Goal: Information Seeking & Learning: Compare options

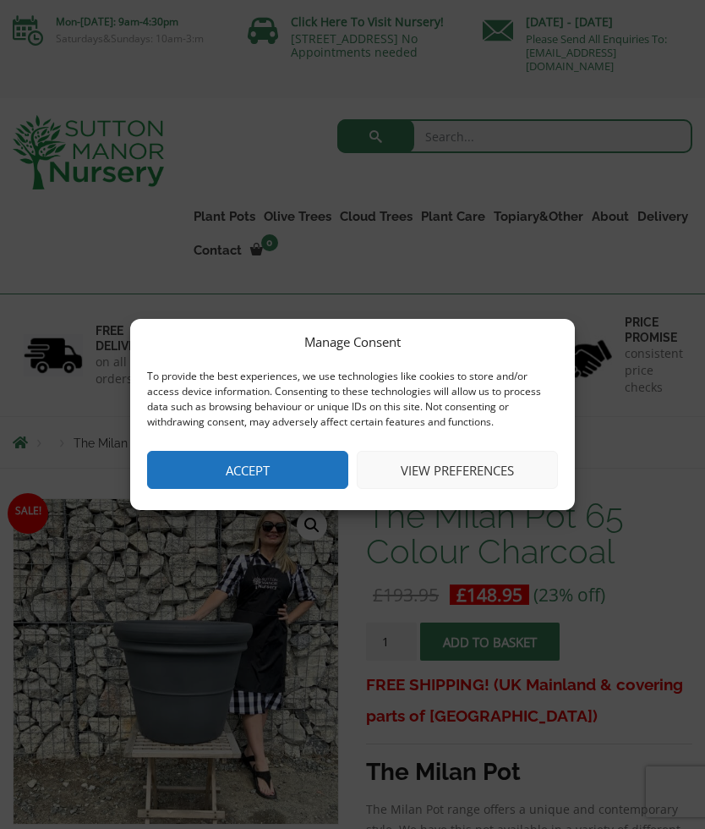
click at [458, 479] on button "View preferences" at bounding box center [457, 470] width 201 height 38
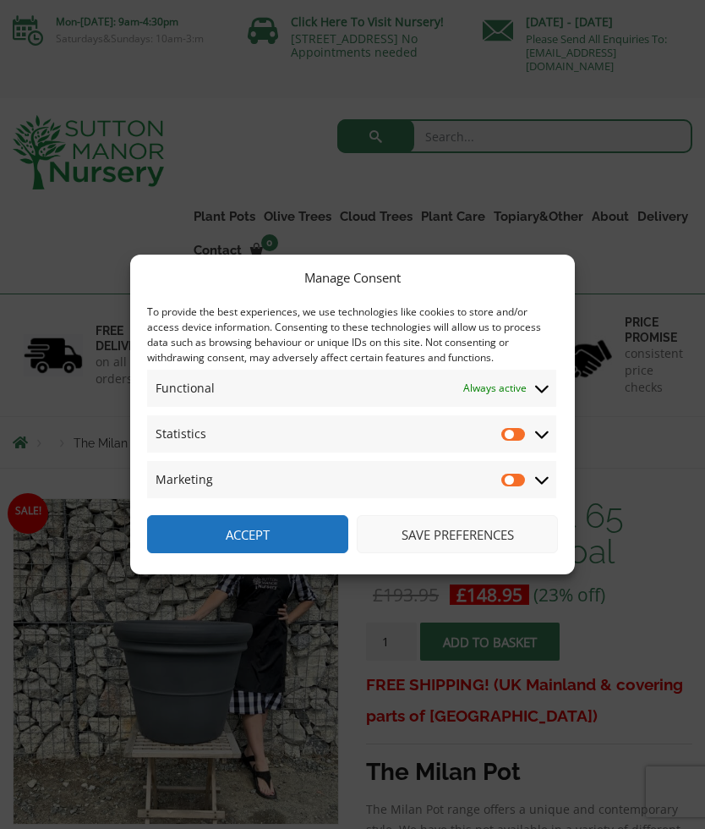
click at [517, 438] on input "Statistics" at bounding box center [513, 433] width 25 height 17
click at [523, 440] on input "Statistics" at bounding box center [513, 433] width 25 height 17
checkbox input "false"
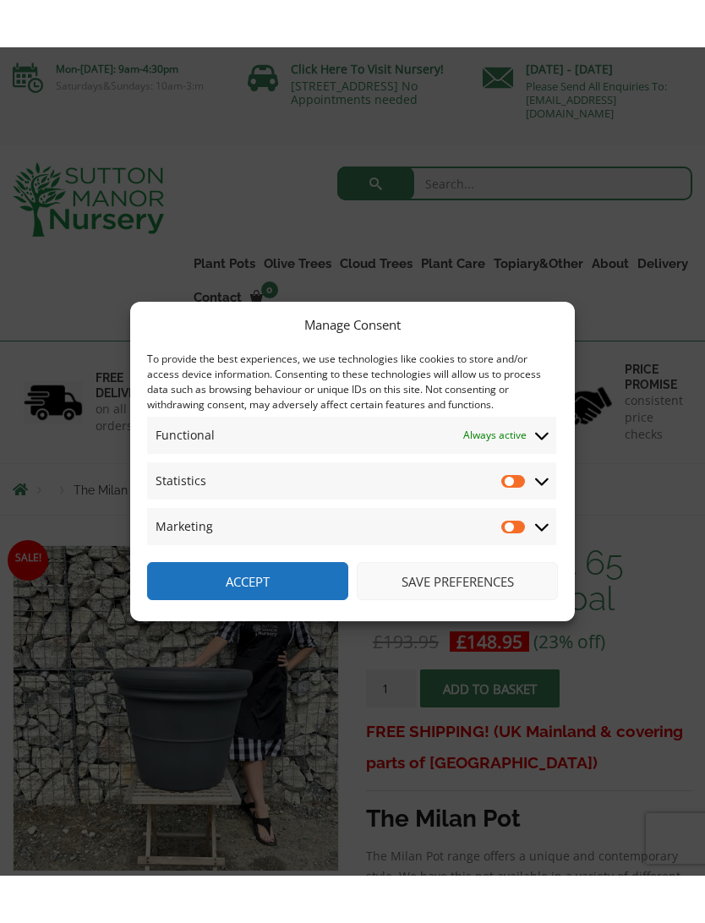
scroll to position [25, 0]
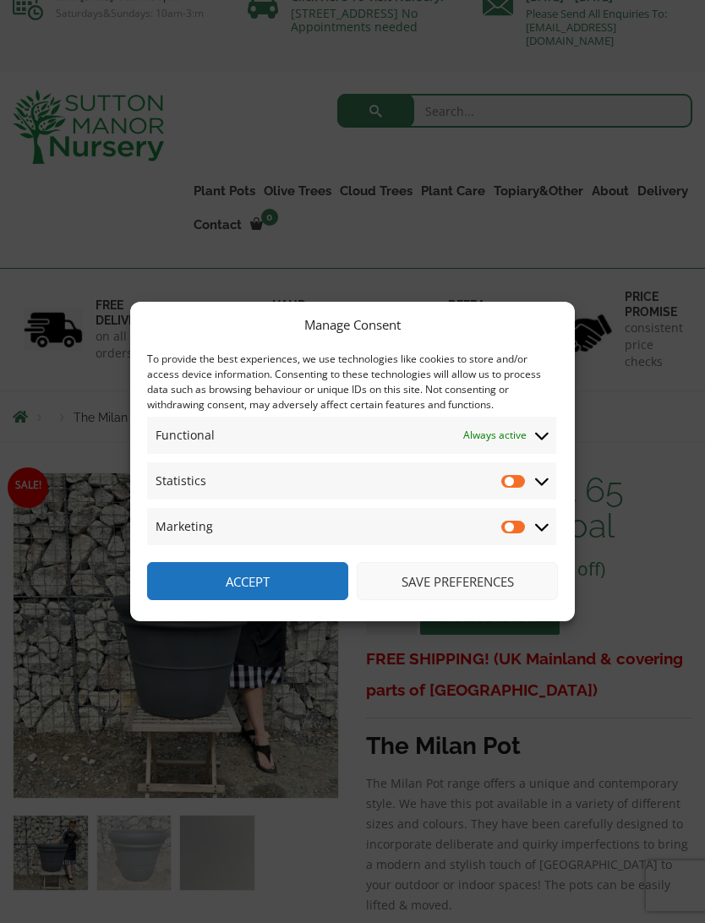
click at [460, 583] on button "Save preferences" at bounding box center [457, 581] width 201 height 38
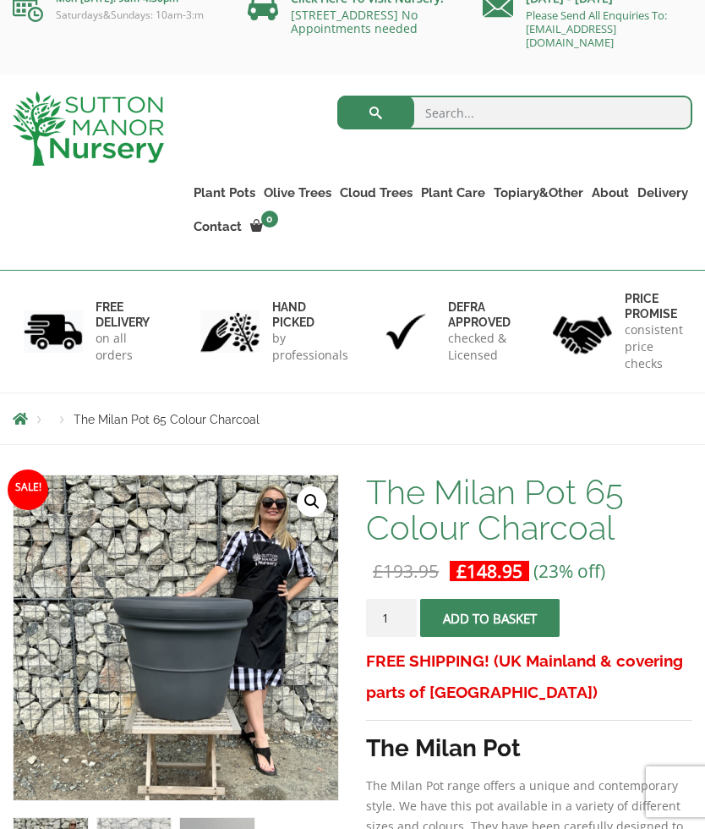
scroll to position [0, 0]
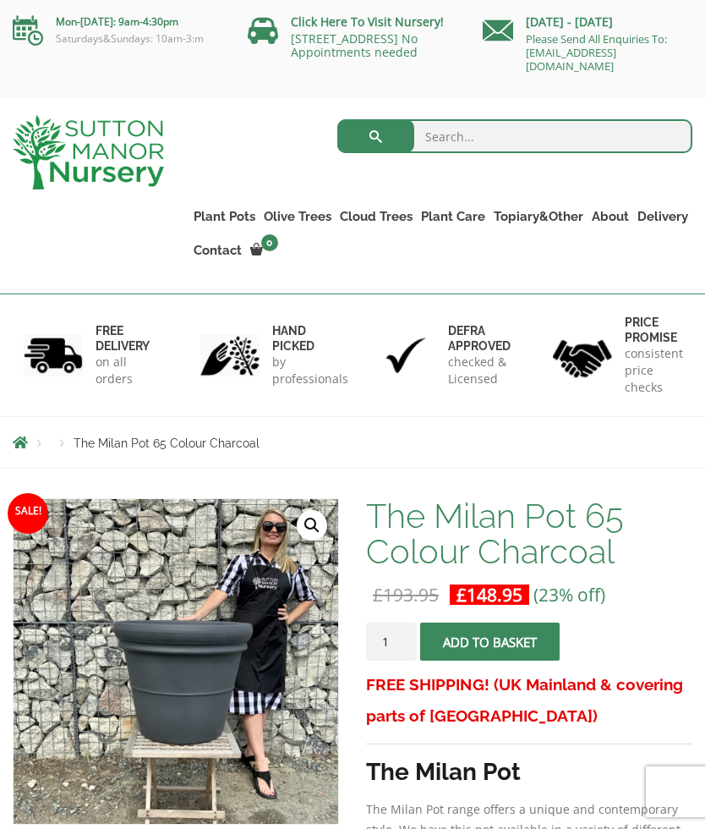
click at [25, 445] on span "Breadcrumbs" at bounding box center [20, 443] width 15 height 14
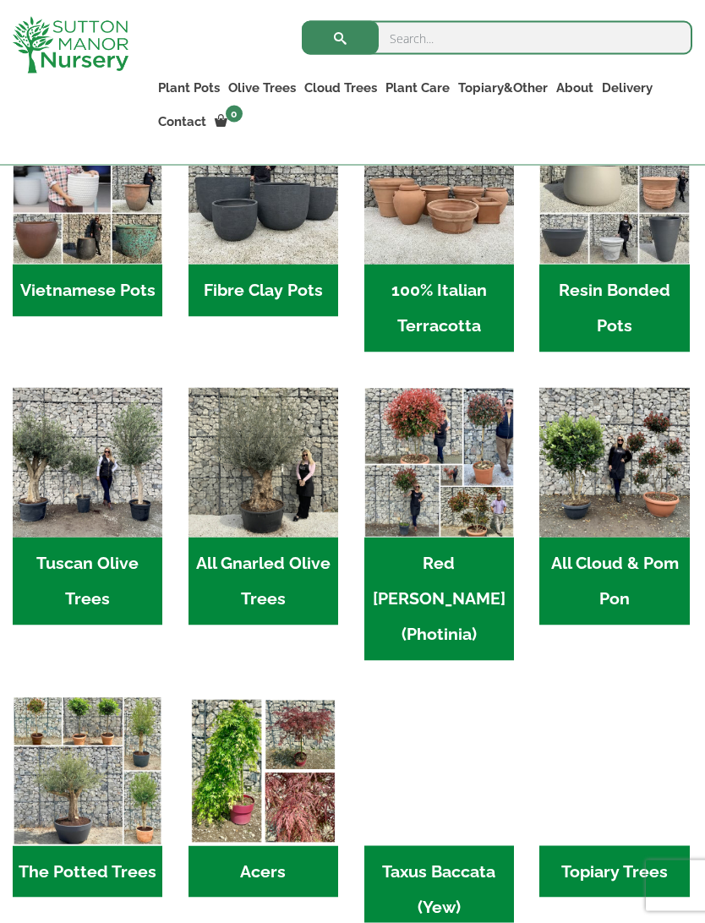
scroll to position [565, 0]
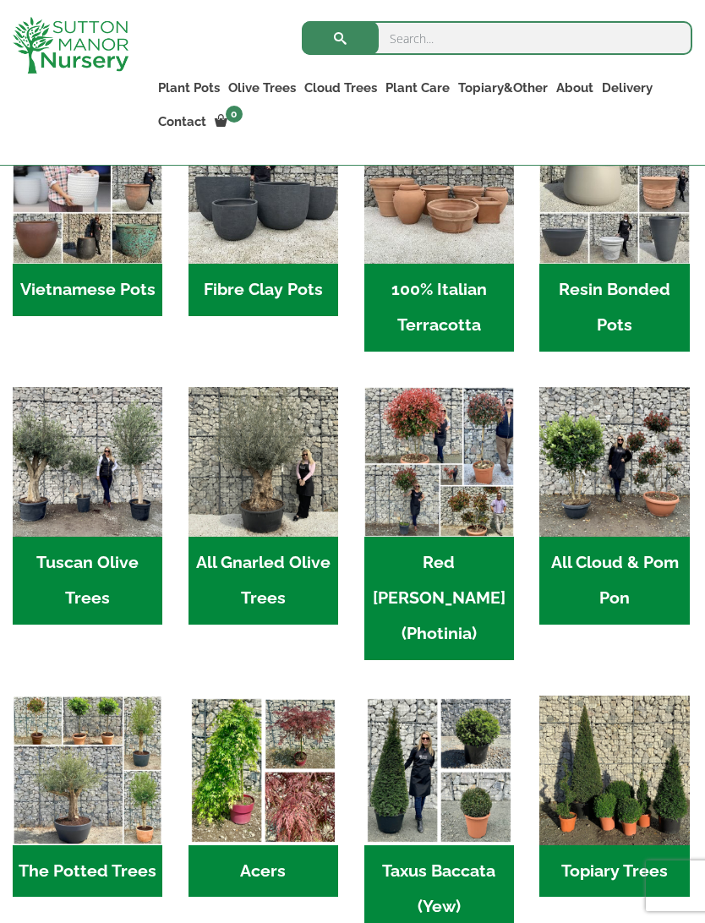
click at [90, 553] on h2 "Tuscan Olive Trees (9)" at bounding box center [88, 581] width 150 height 88
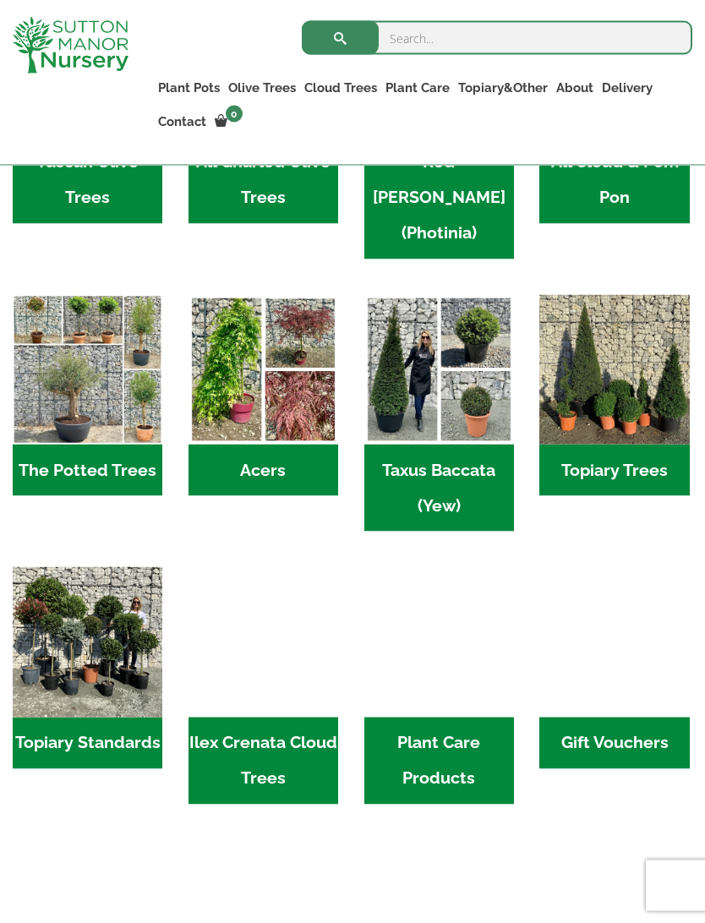
scroll to position [967, 0]
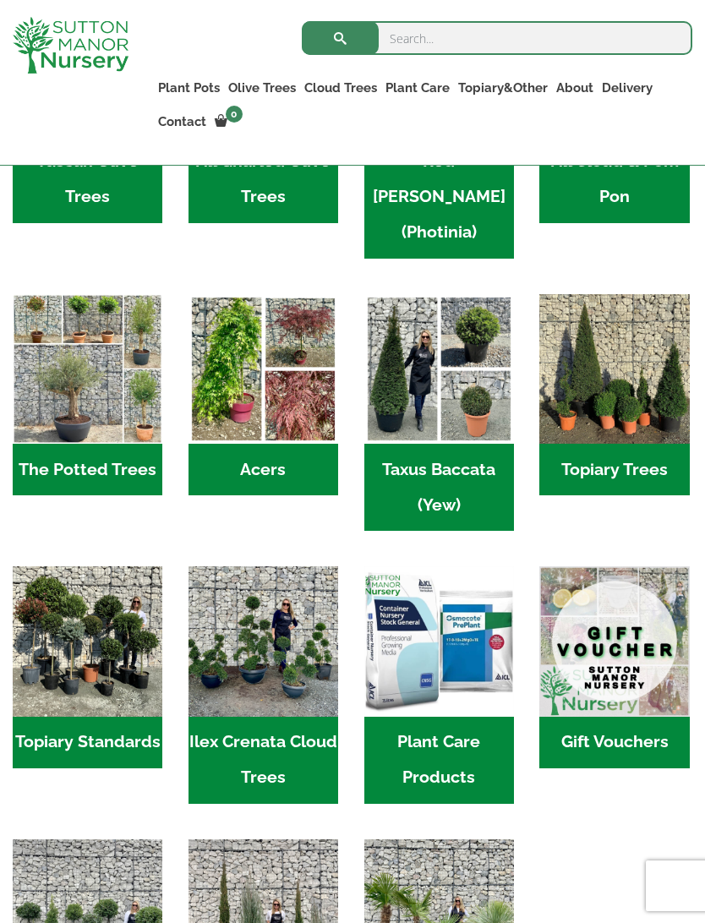
click at [85, 444] on h2 "The Potted Trees (1)" at bounding box center [88, 470] width 150 height 52
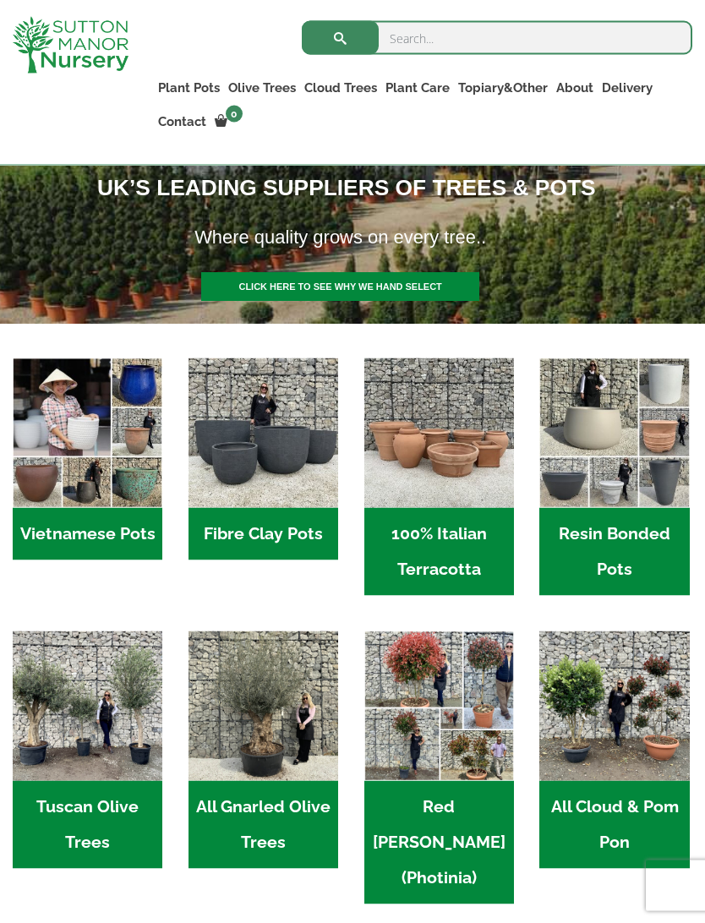
scroll to position [321, 0]
click at [616, 525] on h2 "Resin Bonded Pots (212)" at bounding box center [615, 551] width 150 height 88
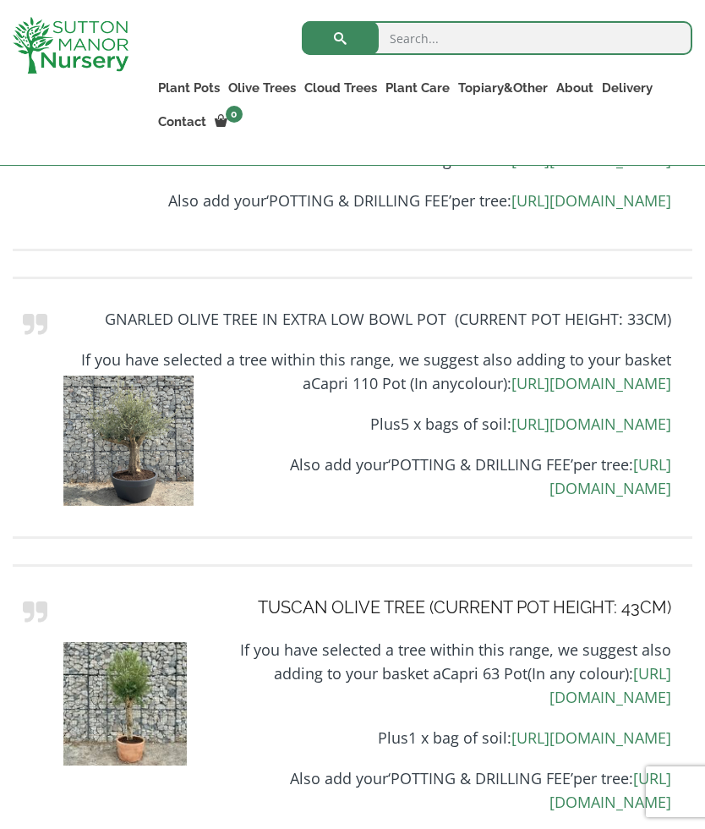
scroll to position [2529, 0]
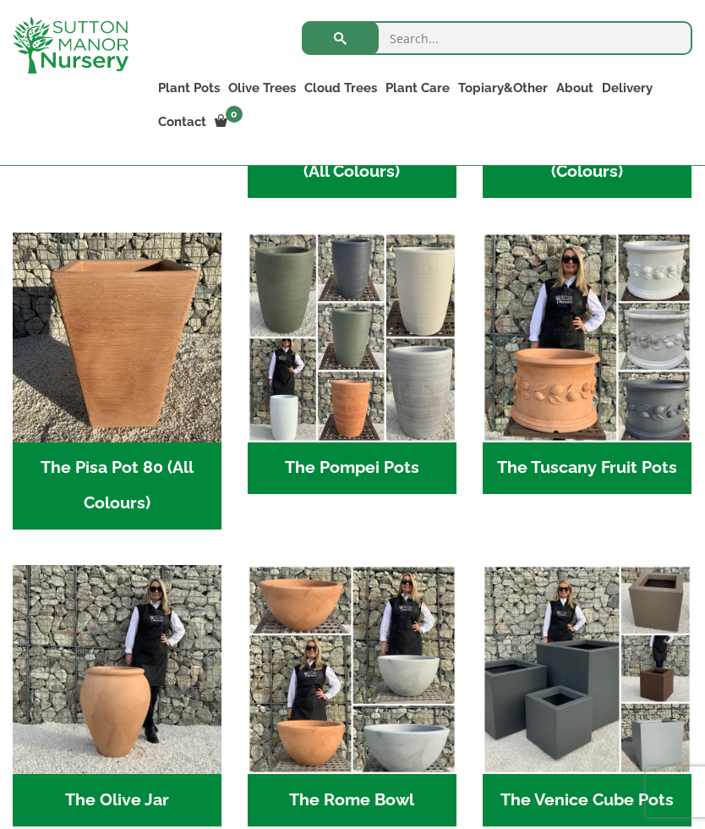
scroll to position [1084, 0]
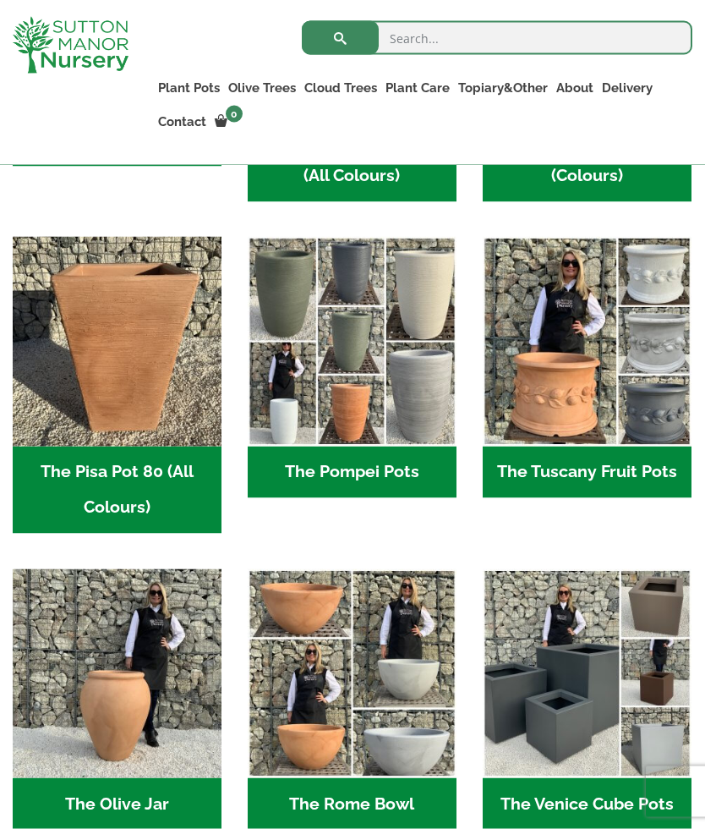
click at [586, 470] on h2 "The Tuscany Fruit Pots (5)" at bounding box center [587, 473] width 209 height 52
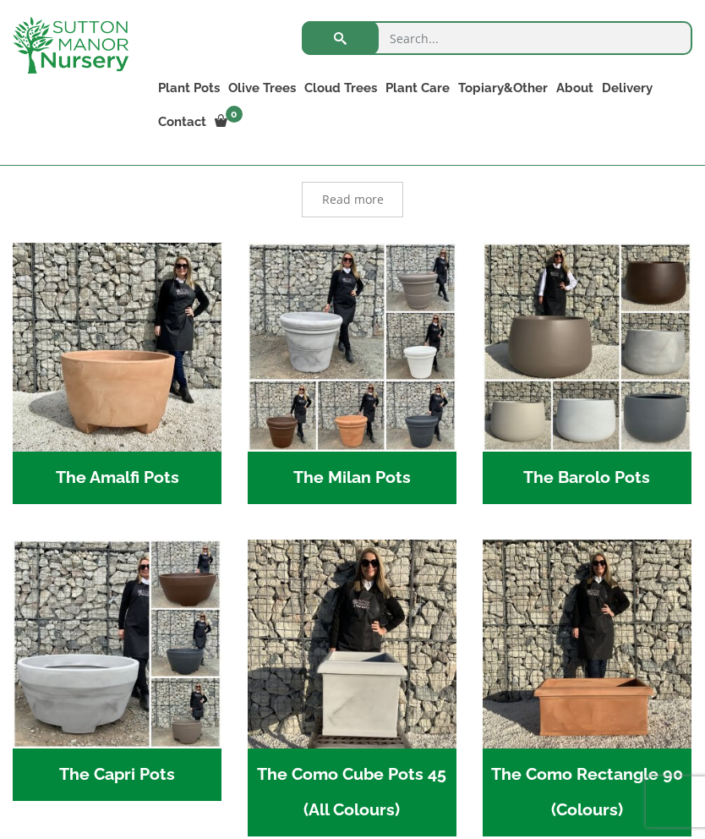
scroll to position [448, 0]
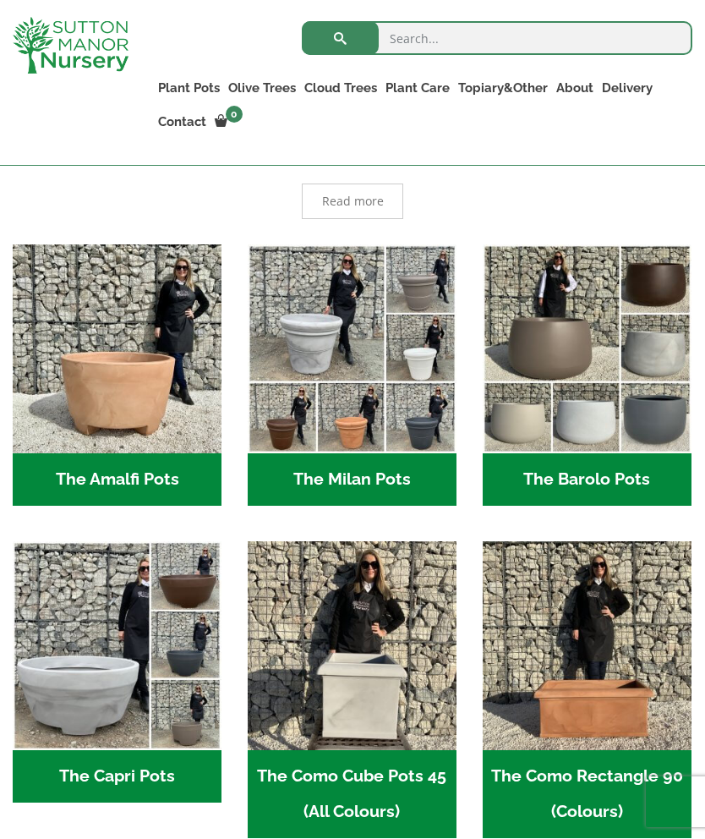
click at [601, 469] on h2 "The Barolo Pots (36)" at bounding box center [587, 479] width 209 height 52
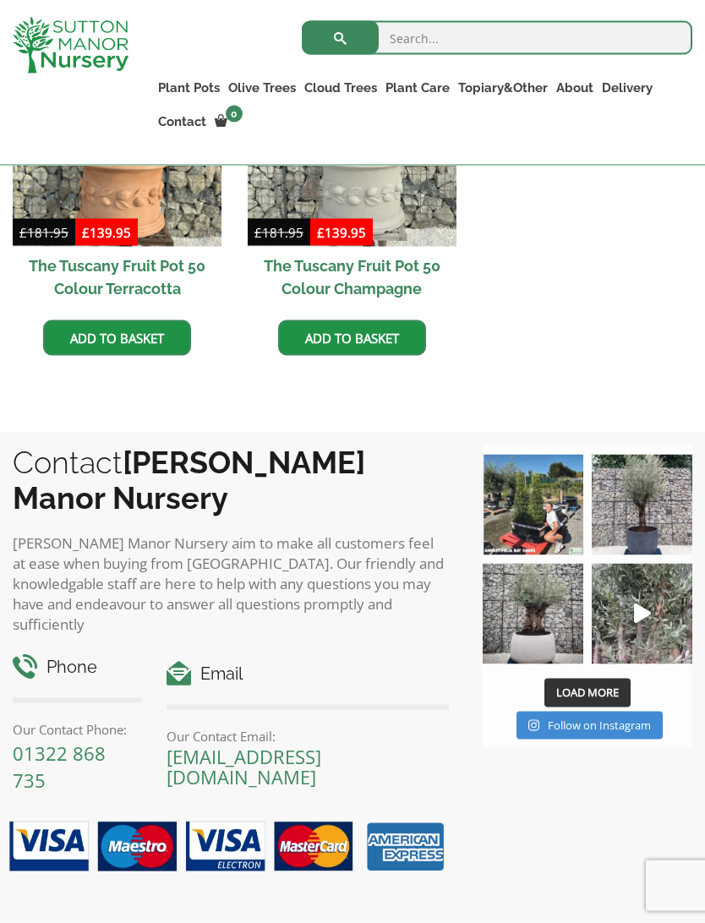
scroll to position [1053, 0]
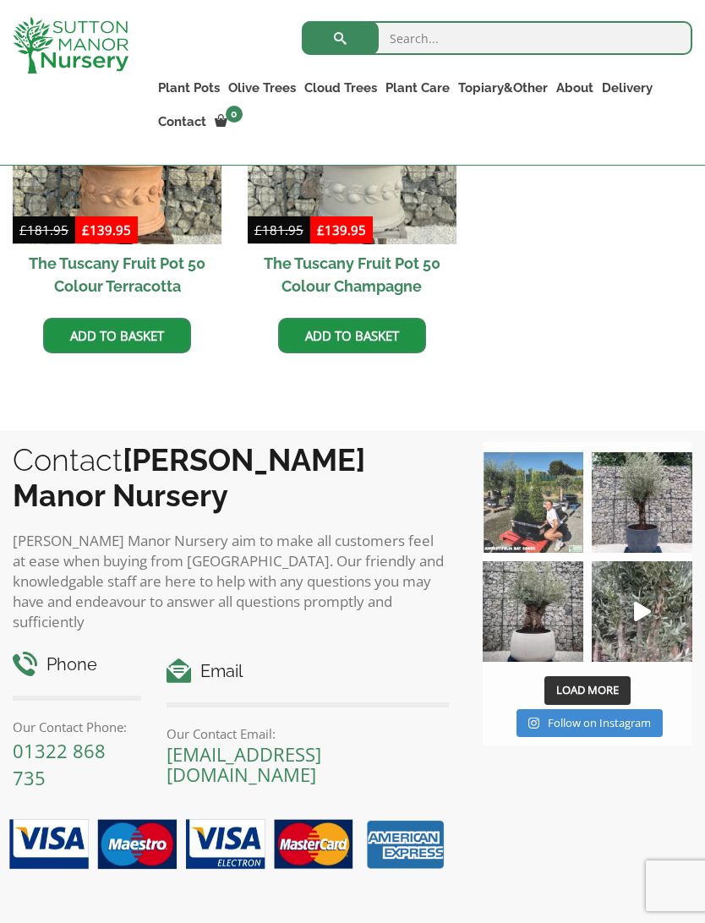
click at [543, 514] on img at bounding box center [533, 502] width 101 height 101
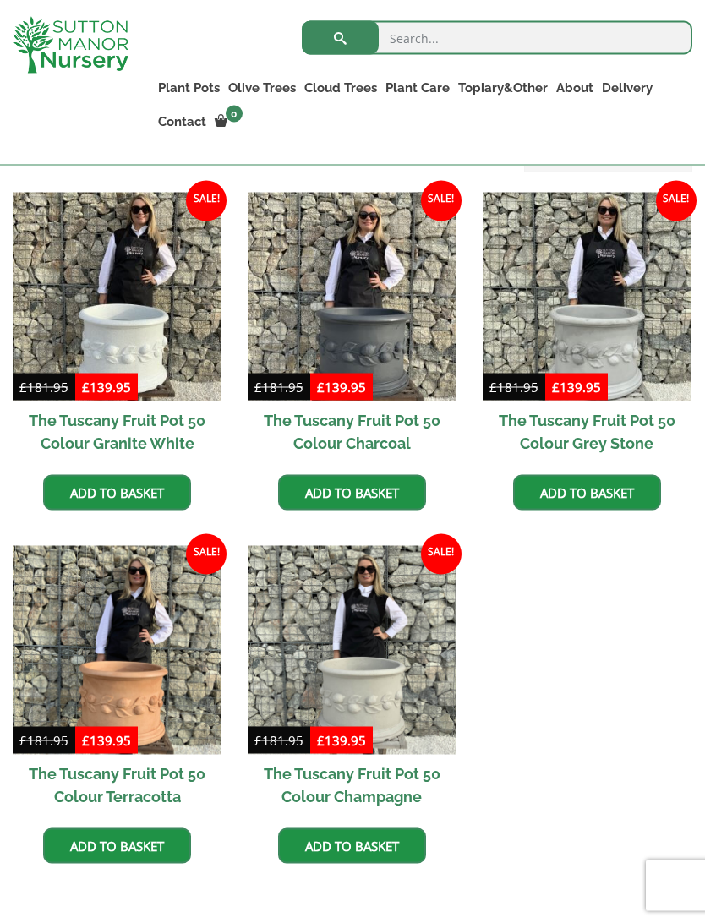
scroll to position [544, 0]
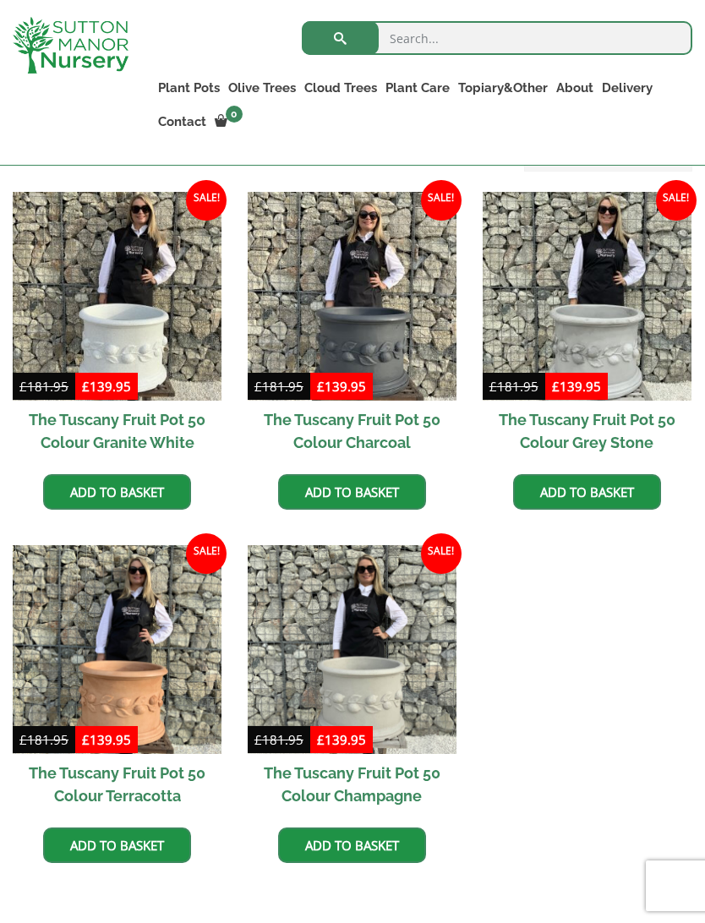
click at [567, 304] on img at bounding box center [587, 296] width 209 height 209
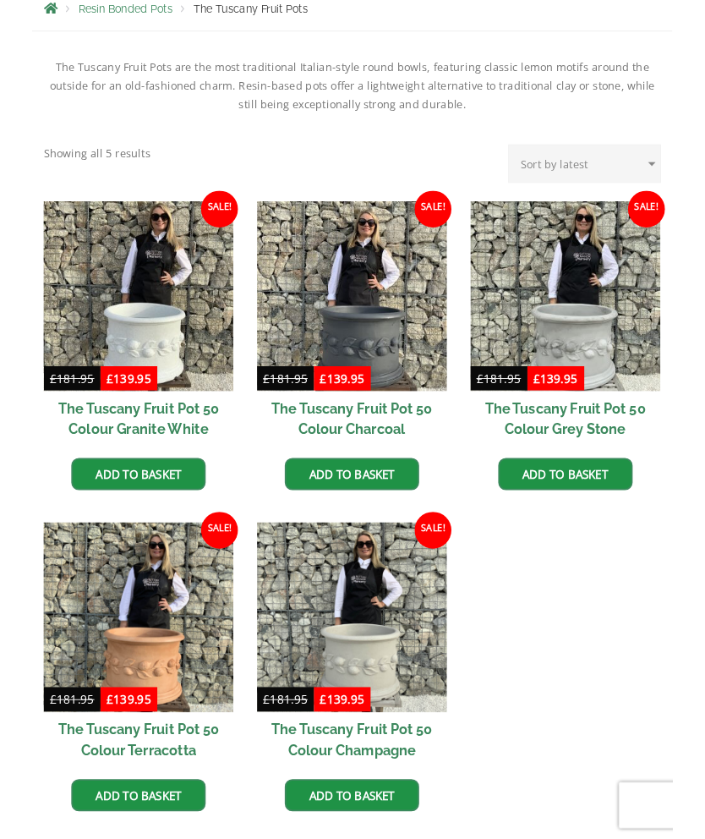
scroll to position [591, 0]
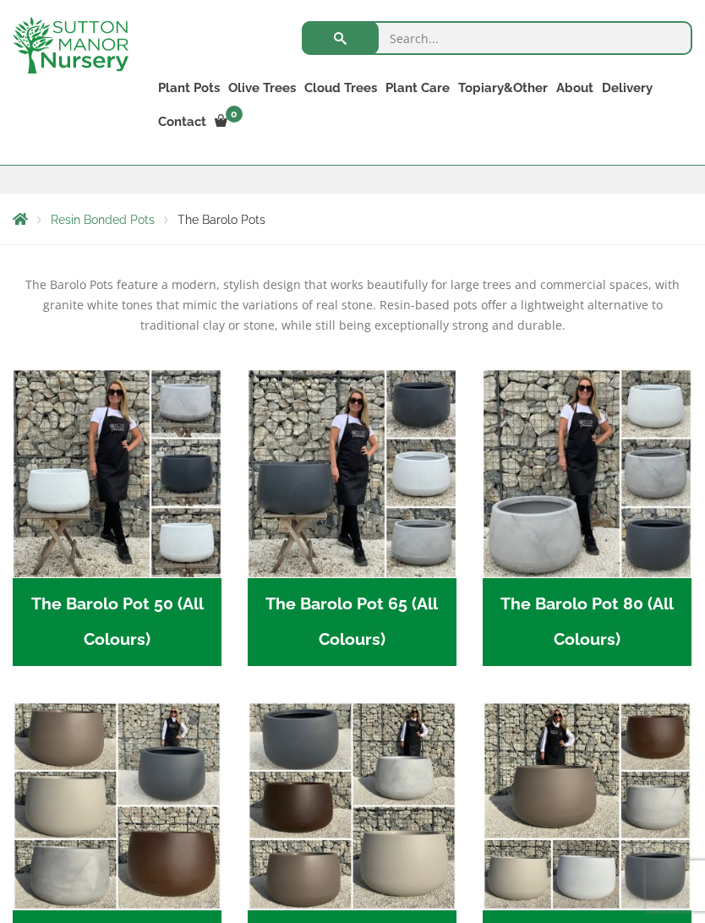
scroll to position [303, 0]
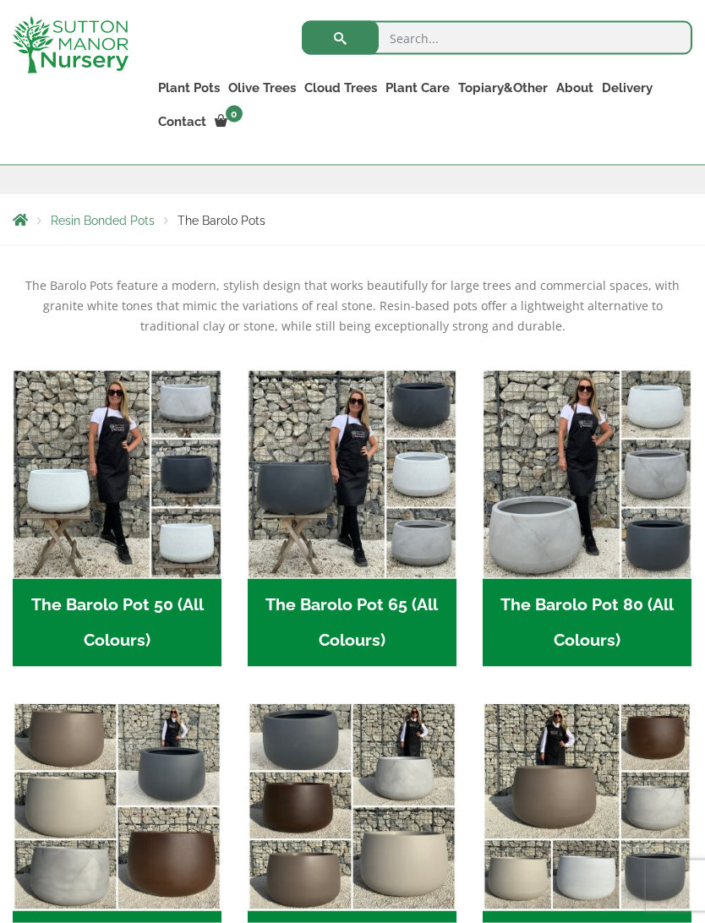
click at [120, 611] on h2 "The Barolo Pot 50 (All Colours) (6)" at bounding box center [117, 623] width 209 height 88
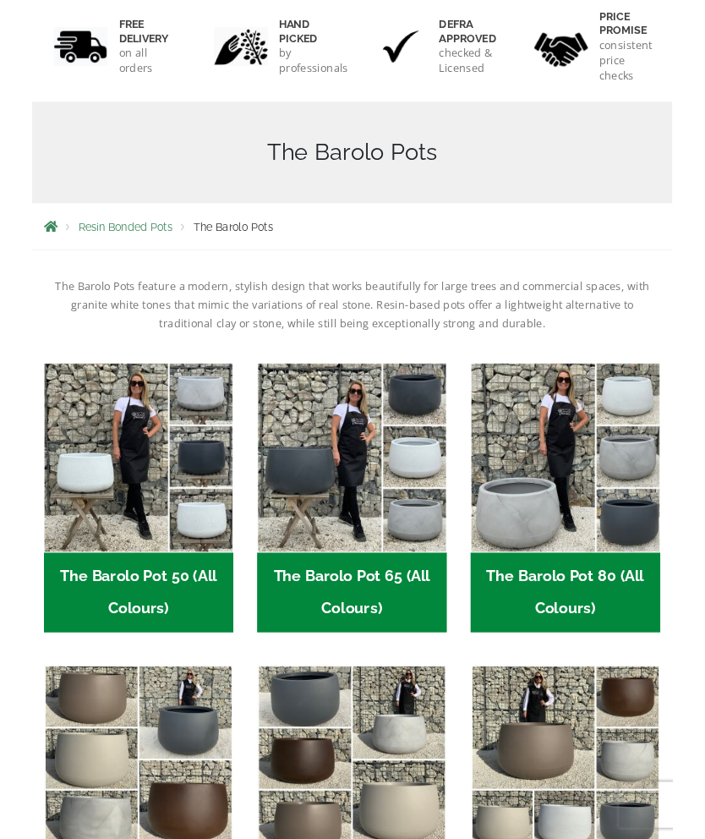
scroll to position [351, 0]
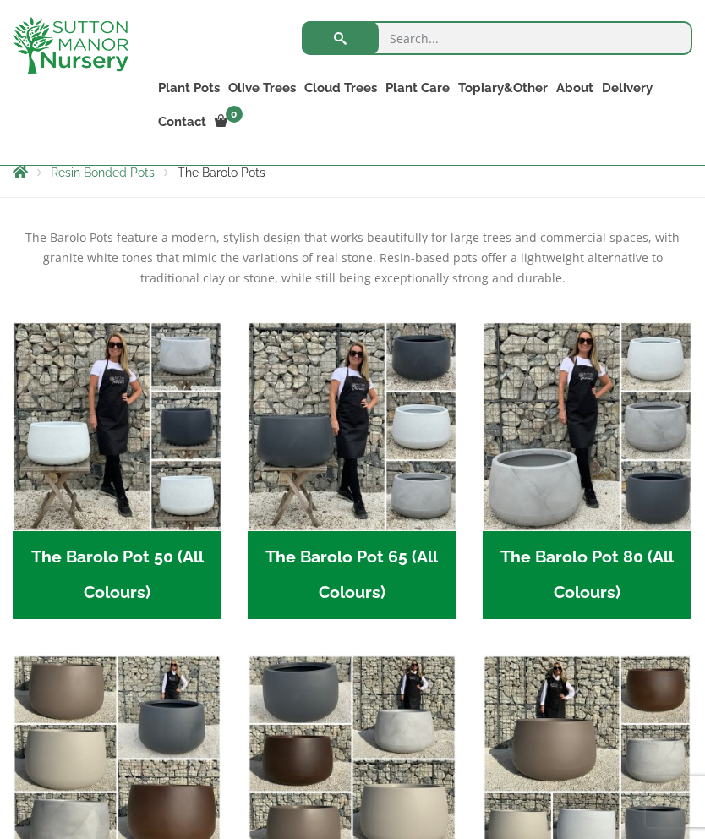
click at [372, 560] on h2 "The Barolo Pot 65 (All Colours) (6)" at bounding box center [352, 575] width 209 height 88
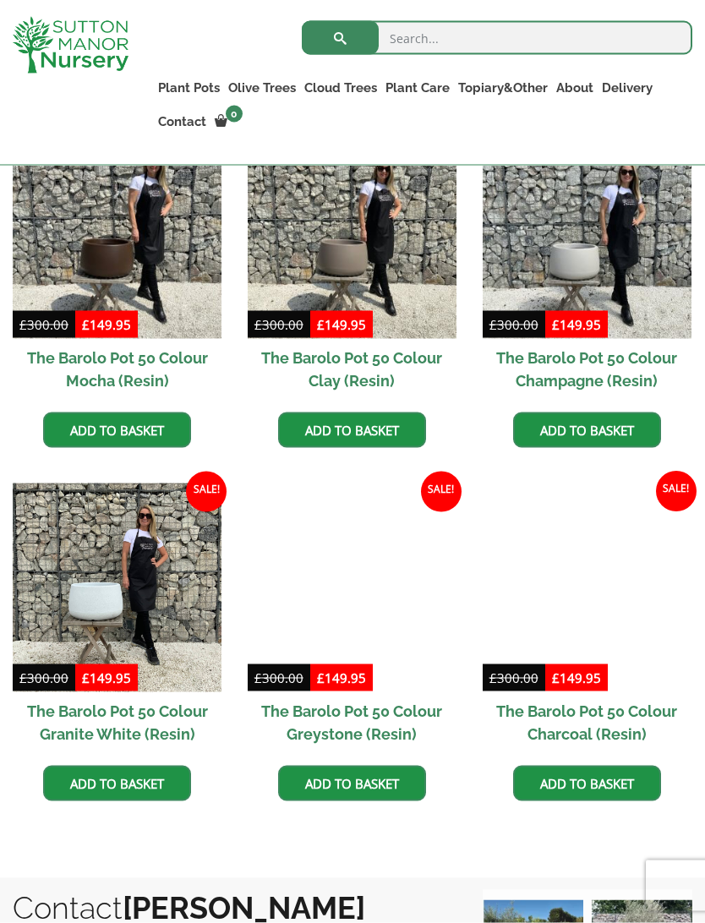
scroll to position [512, 0]
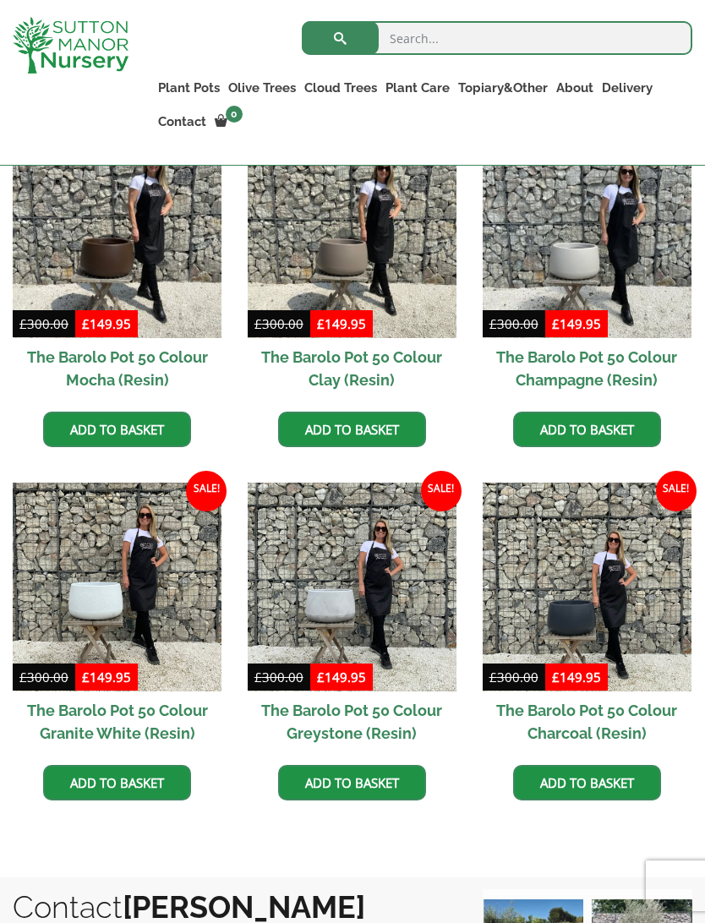
click at [346, 608] on img at bounding box center [352, 587] width 209 height 209
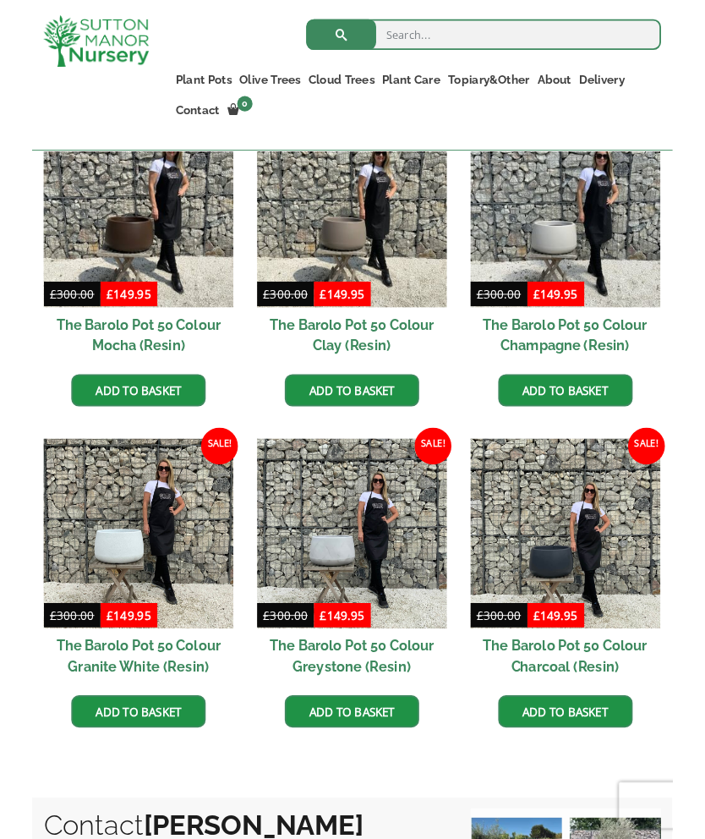
scroll to position [559, 0]
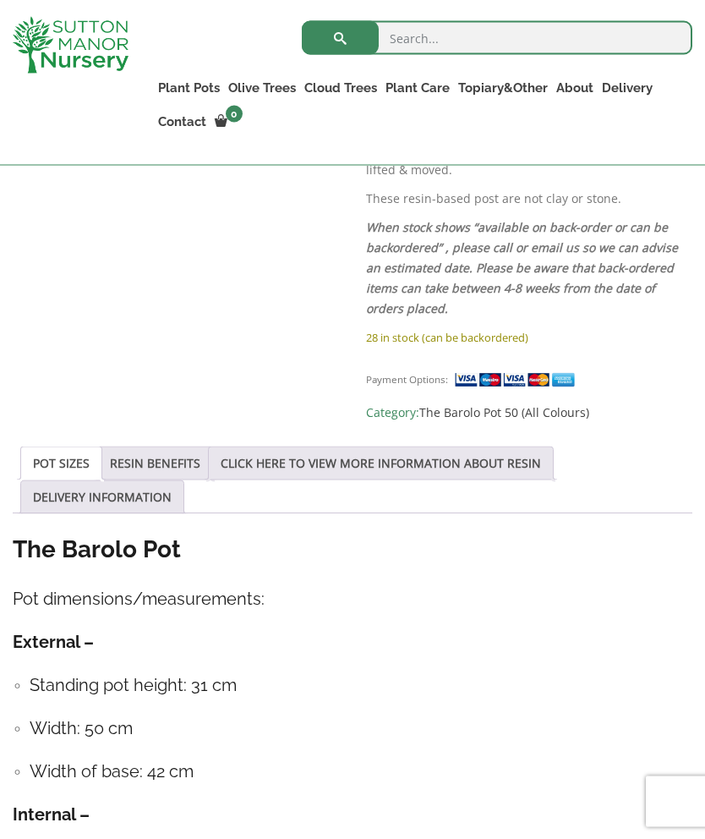
scroll to position [738, 0]
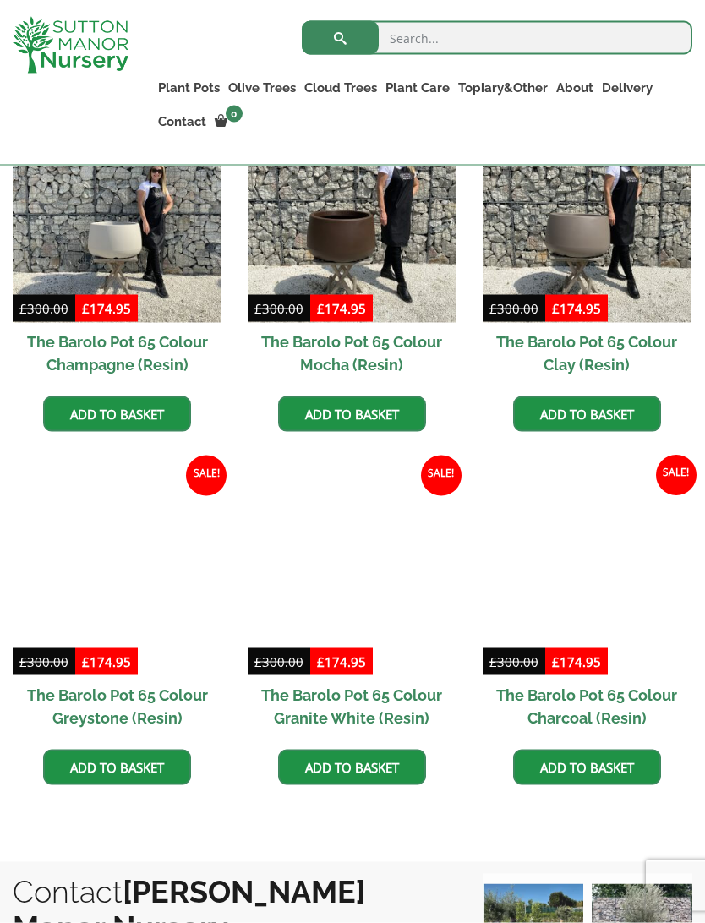
scroll to position [528, 0]
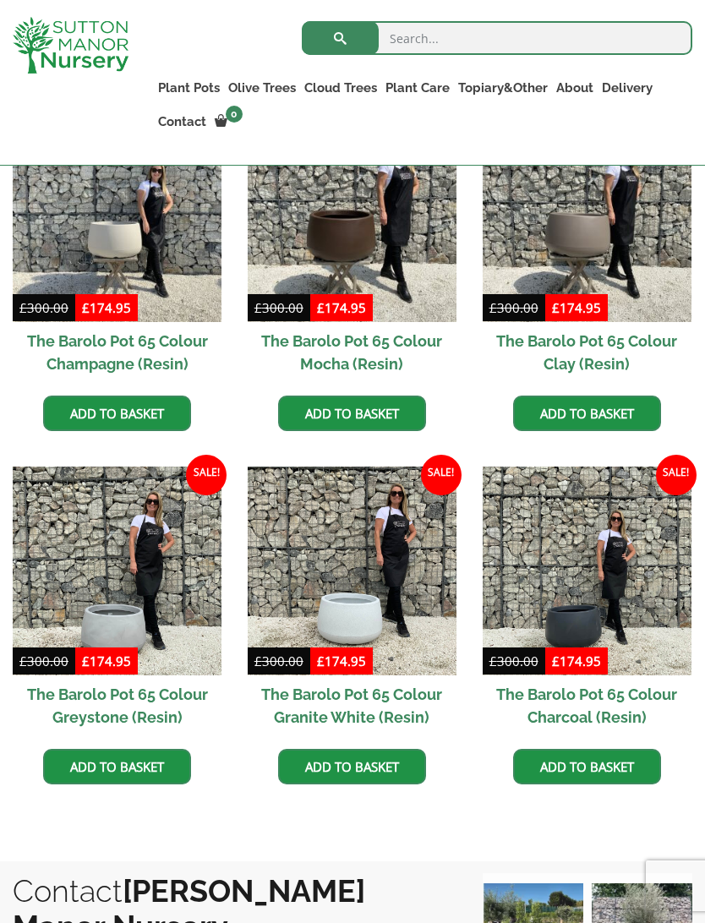
click at [115, 699] on h2 "The Barolo Pot 65 Colour Greystone (Resin)" at bounding box center [117, 706] width 209 height 61
